Goal: Task Accomplishment & Management: Use online tool/utility

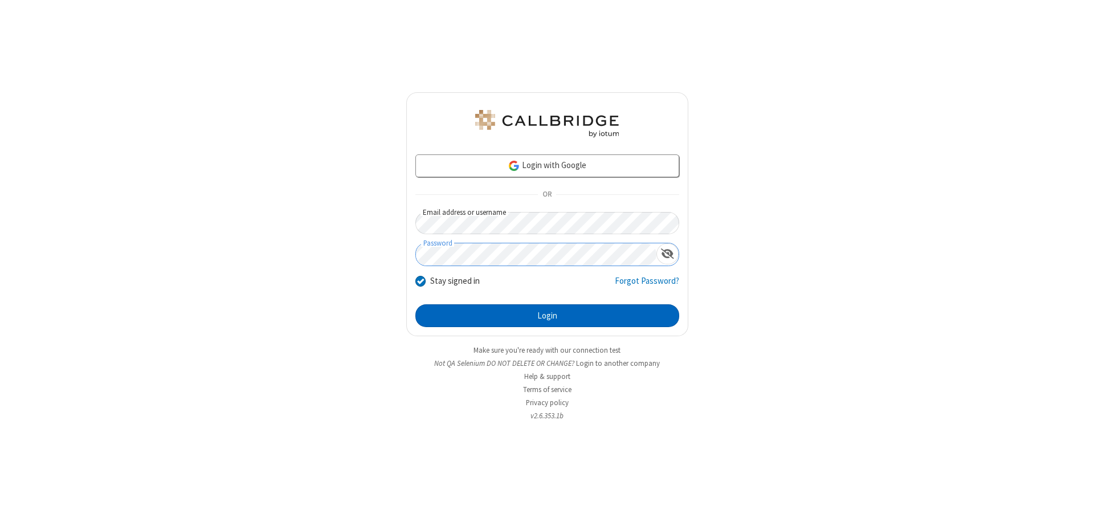
click at [547, 316] on button "Login" at bounding box center [547, 315] width 264 height 23
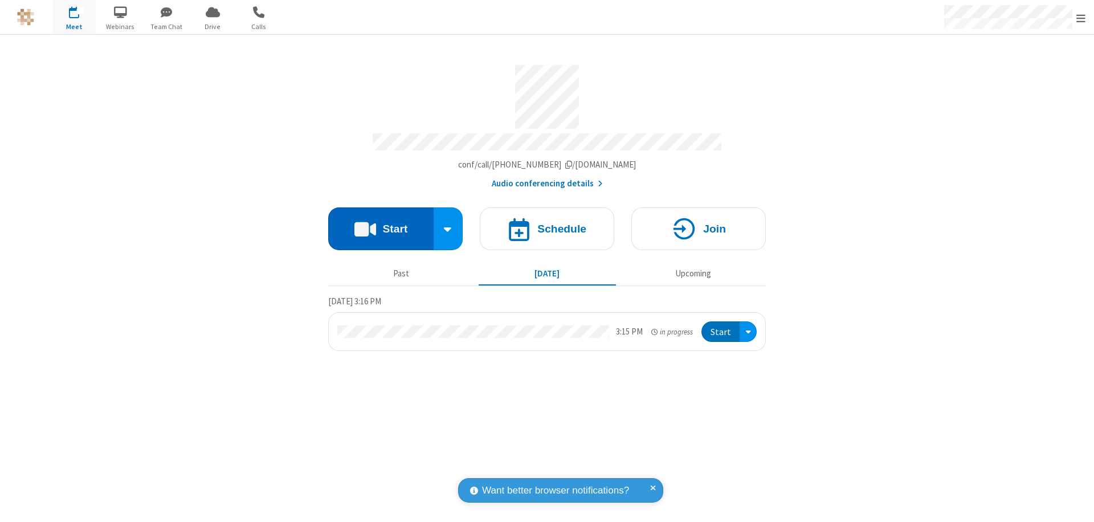
click at [381, 223] on button "Start" at bounding box center [380, 228] width 105 height 43
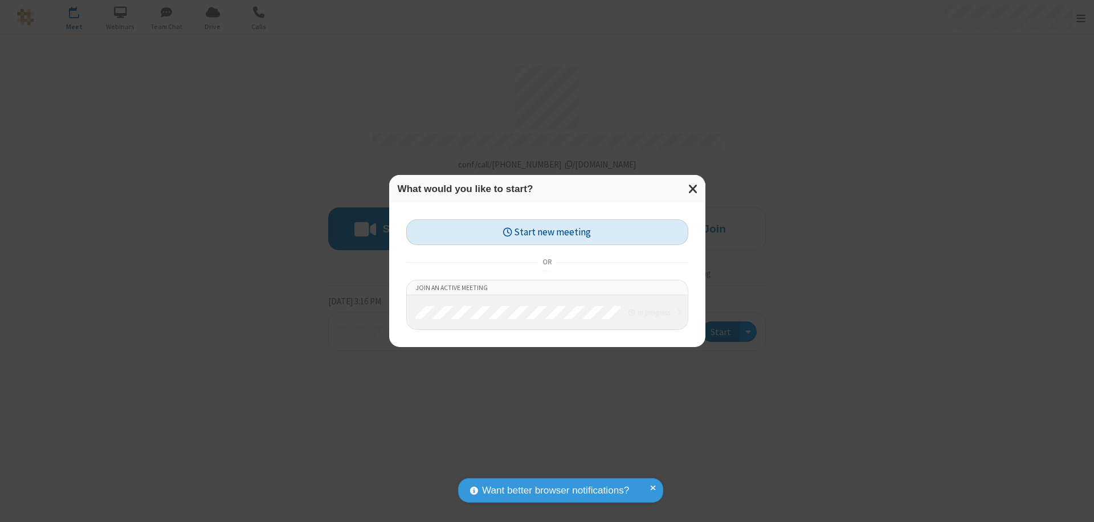
click at [547, 232] on button "Start new meeting" at bounding box center [547, 232] width 282 height 26
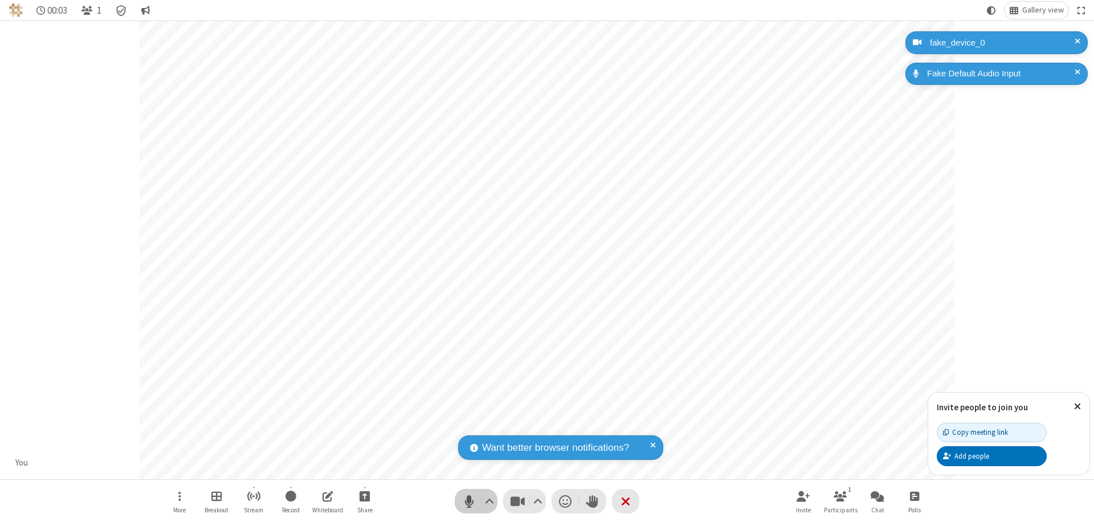
click at [469, 501] on span "Mute (⌘+Shift+A)" at bounding box center [468, 501] width 17 height 17
click at [469, 501] on span "Unmute (⌘+Shift+A)" at bounding box center [468, 501] width 17 height 17
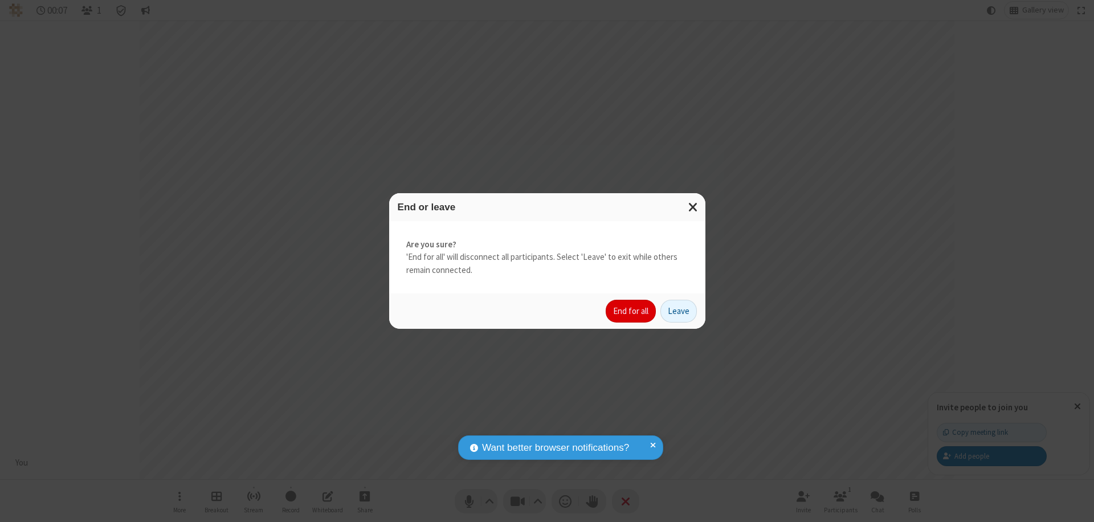
click at [631, 311] on button "End for all" at bounding box center [631, 311] width 50 height 23
